Goal: Navigation & Orientation: Find specific page/section

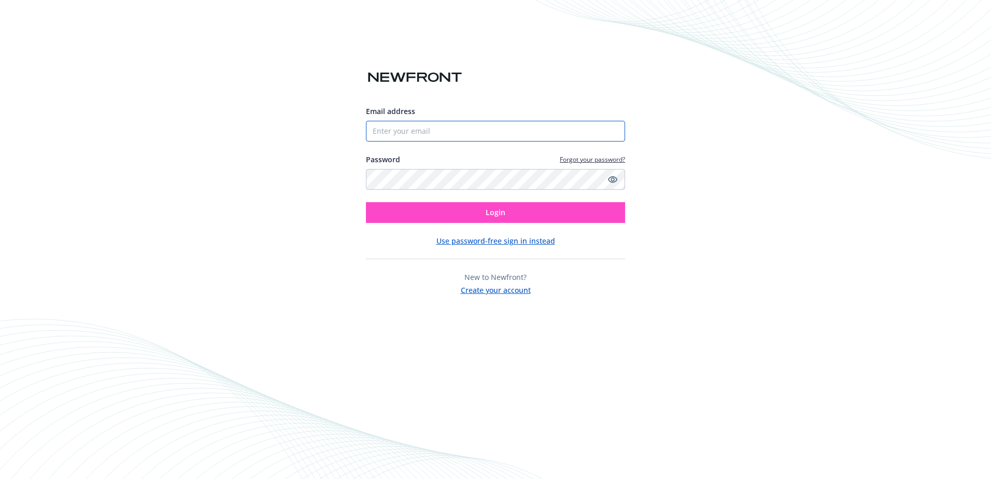
type input "[EMAIL_ADDRESS][DOMAIN_NAME]"
click at [505, 214] on span "Login" at bounding box center [495, 212] width 20 height 10
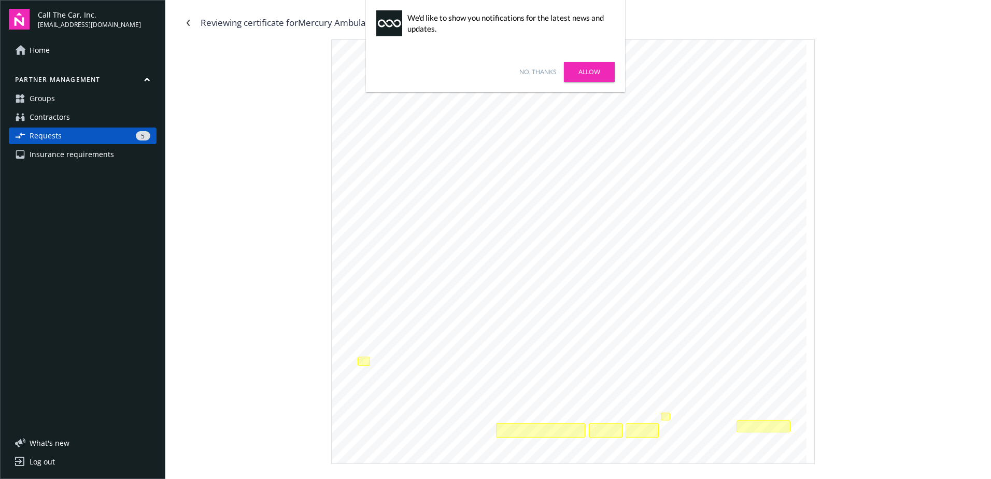
click at [71, 96] on link "Groups" at bounding box center [83, 98] width 148 height 17
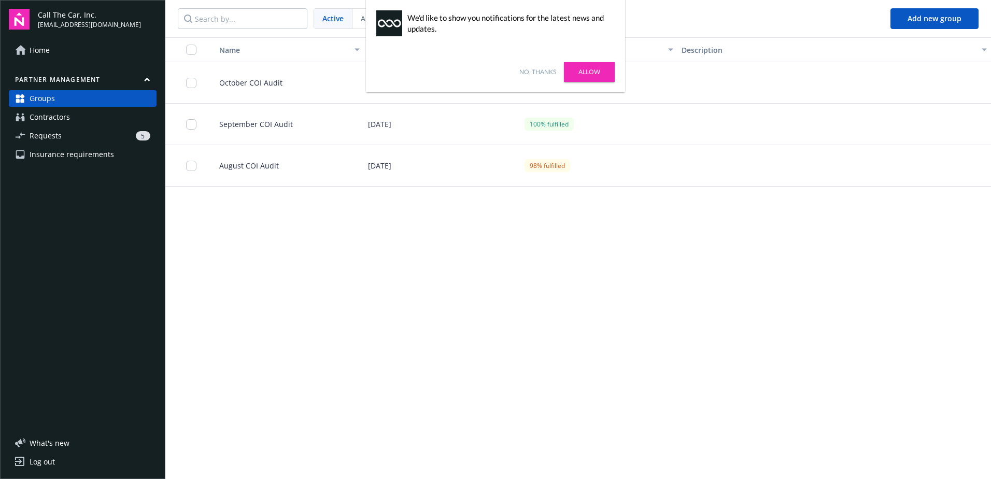
click at [551, 72] on link "No, thanks" at bounding box center [537, 71] width 37 height 9
